Goal: Transaction & Acquisition: Book appointment/travel/reservation

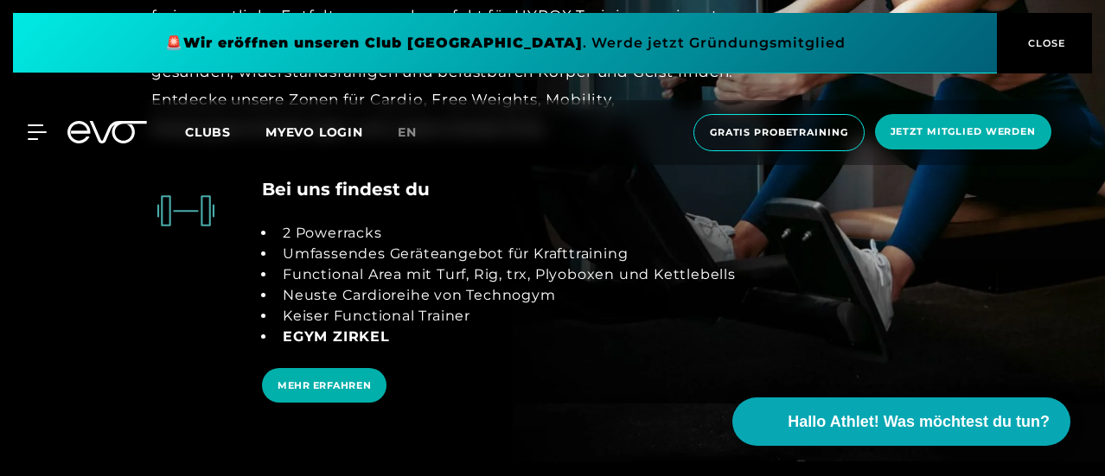
scroll to position [3199, 0]
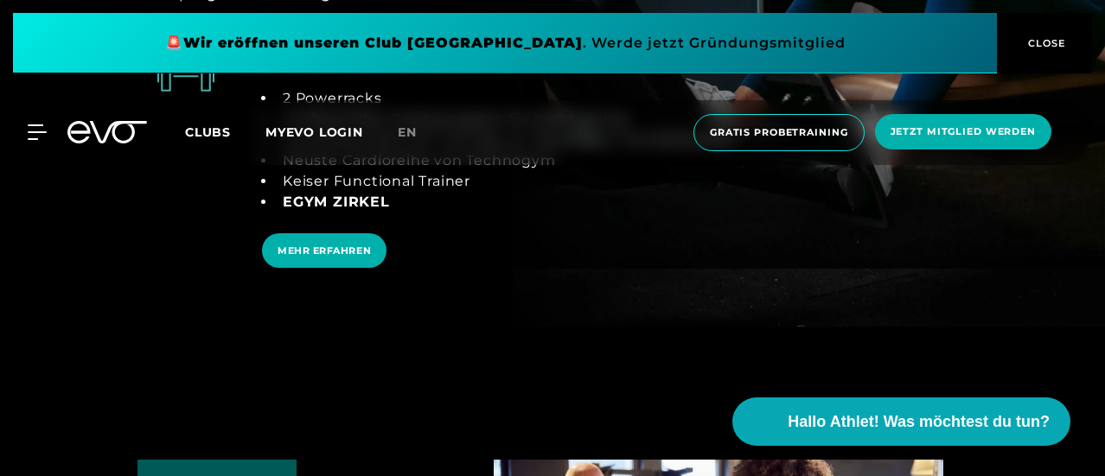
click at [231, 137] on span "Clubs" at bounding box center [208, 132] width 46 height 16
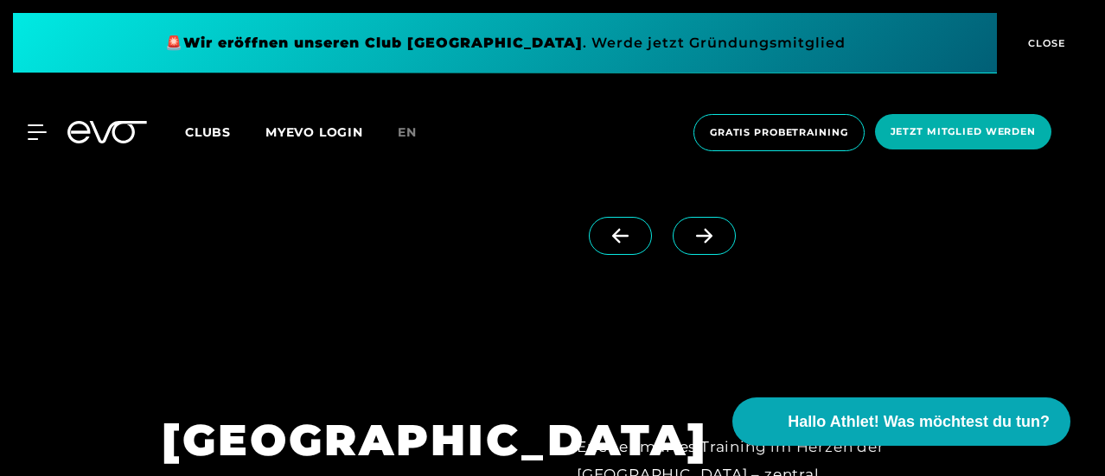
scroll to position [3890, 0]
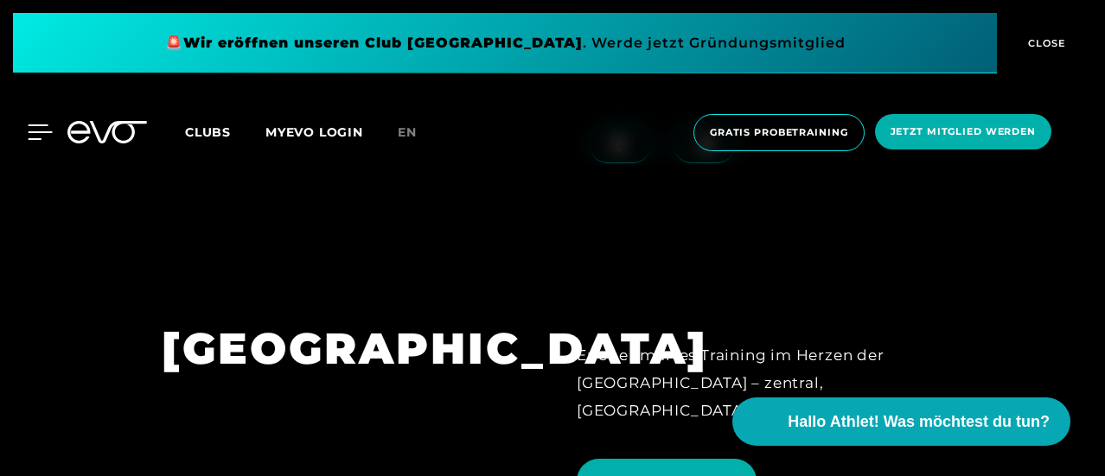
click at [35, 135] on icon at bounding box center [40, 132] width 25 height 16
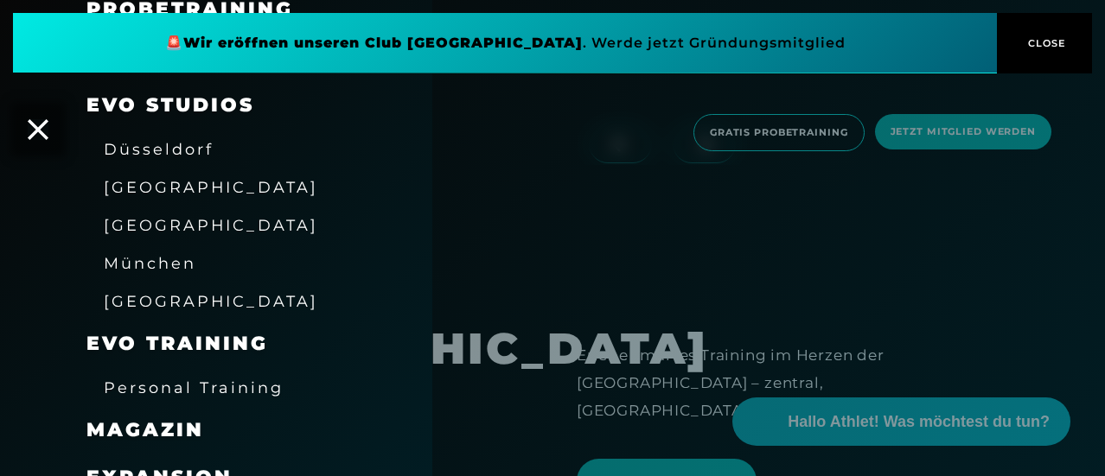
scroll to position [259, 0]
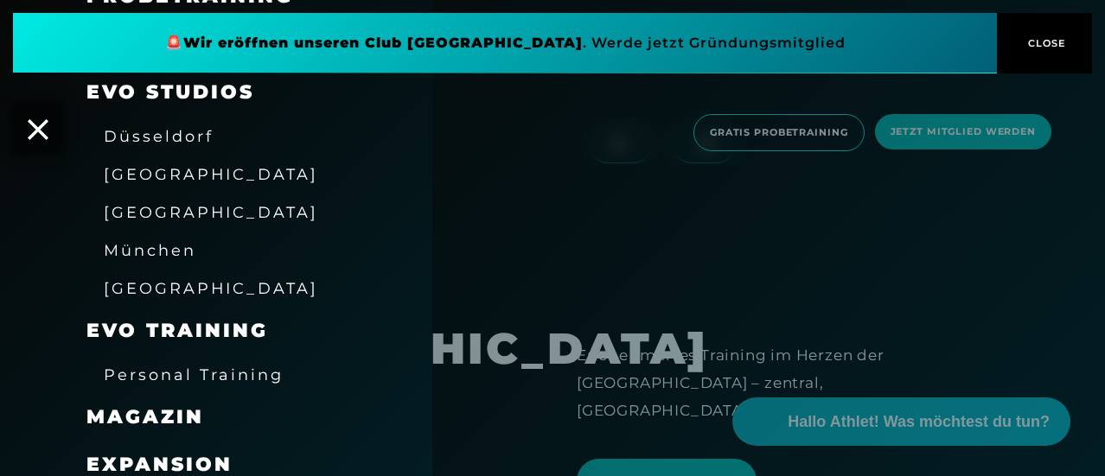
click at [166, 288] on span "[GEOGRAPHIC_DATA]" at bounding box center [211, 288] width 214 height 18
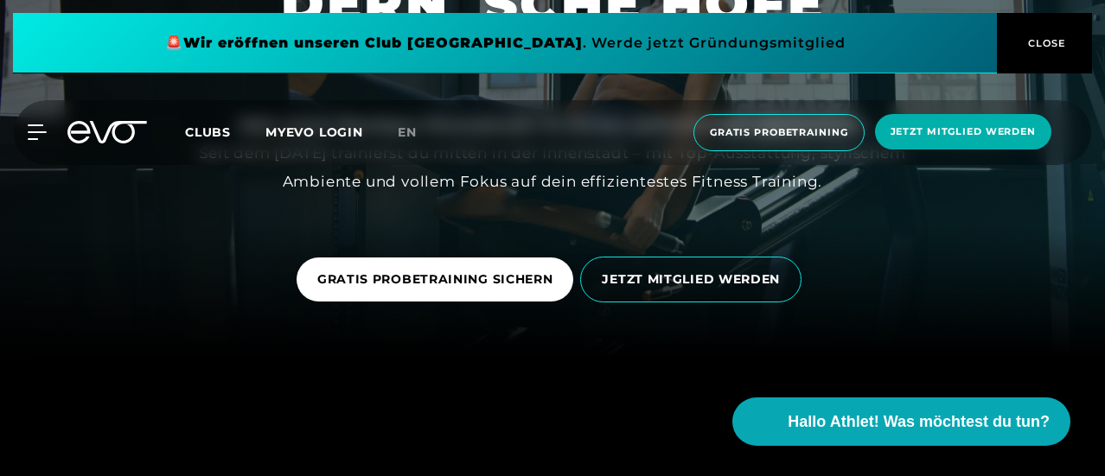
scroll to position [173, 0]
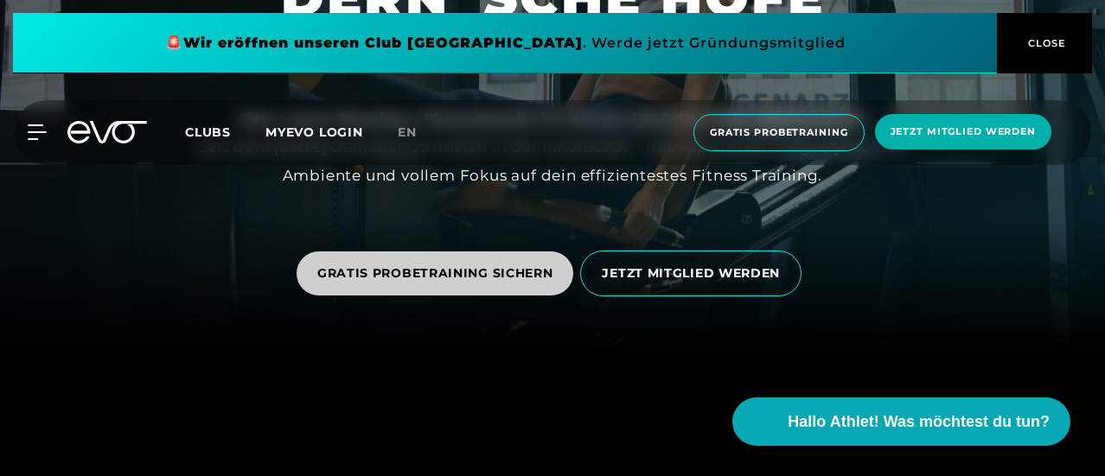
click at [483, 261] on link "GRATIS PROBETRAINING SICHERN" at bounding box center [436, 274] width 278 height 44
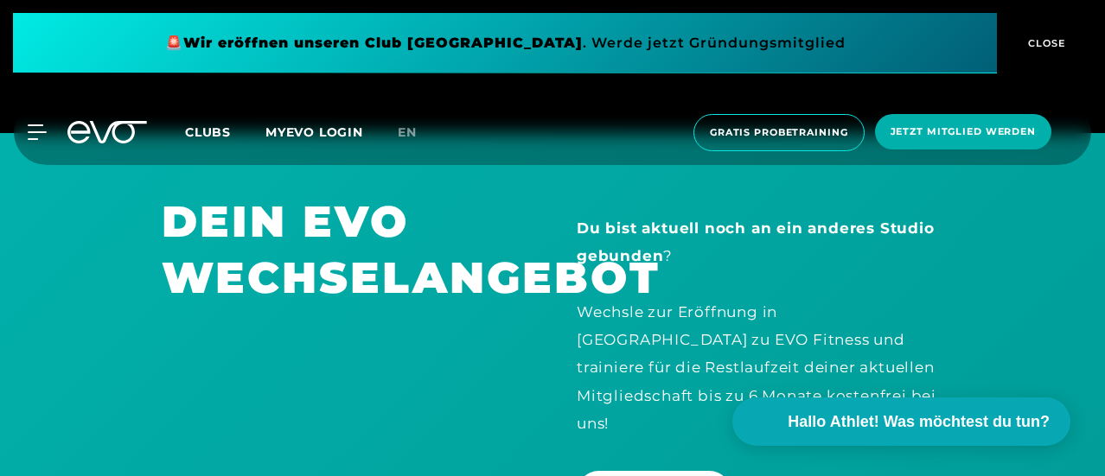
scroll to position [4150, 0]
